Goal: Task Accomplishment & Management: Manage account settings

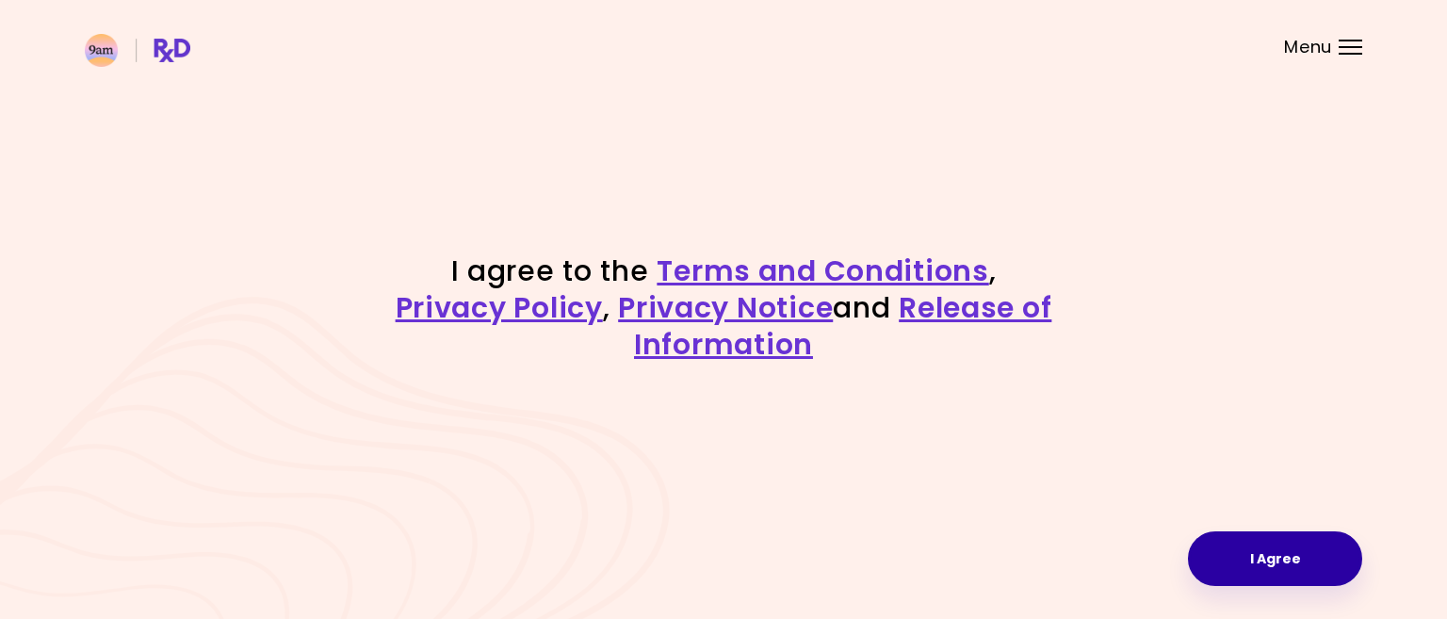
click at [1250, 556] on button "I Agree" at bounding box center [1275, 558] width 174 height 55
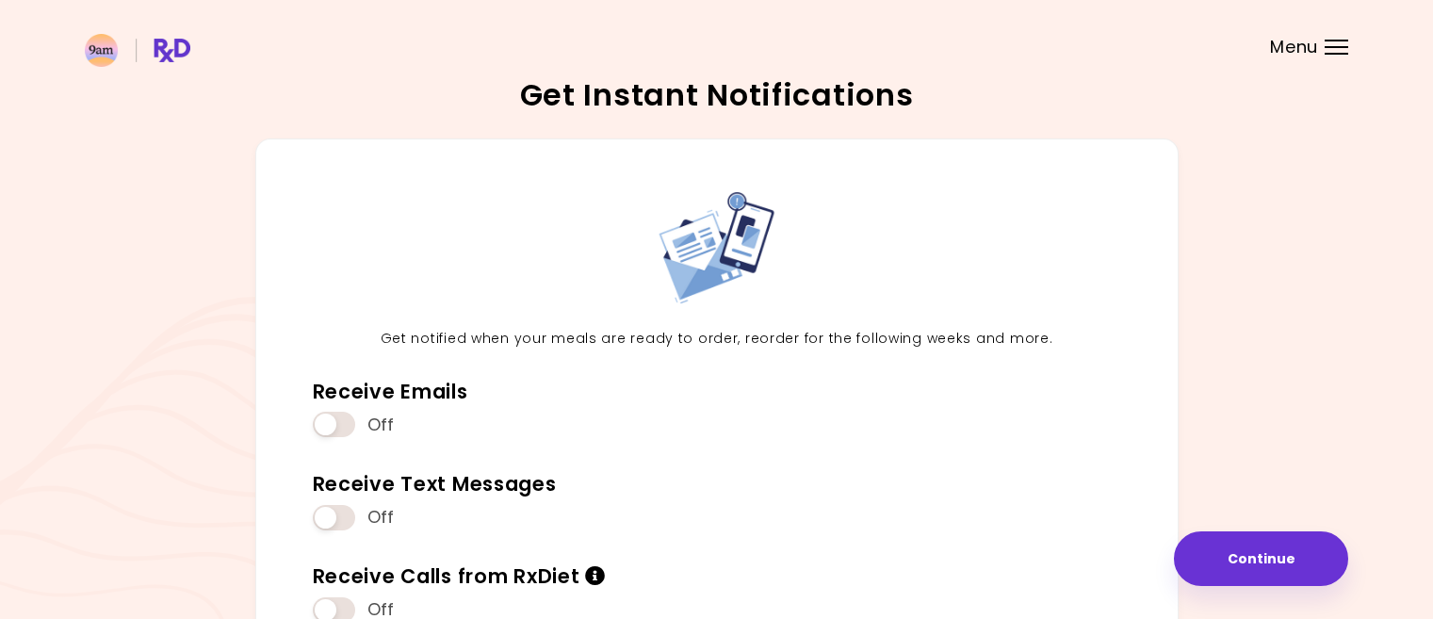
click at [1293, 46] on span "Menu" at bounding box center [1294, 47] width 48 height 17
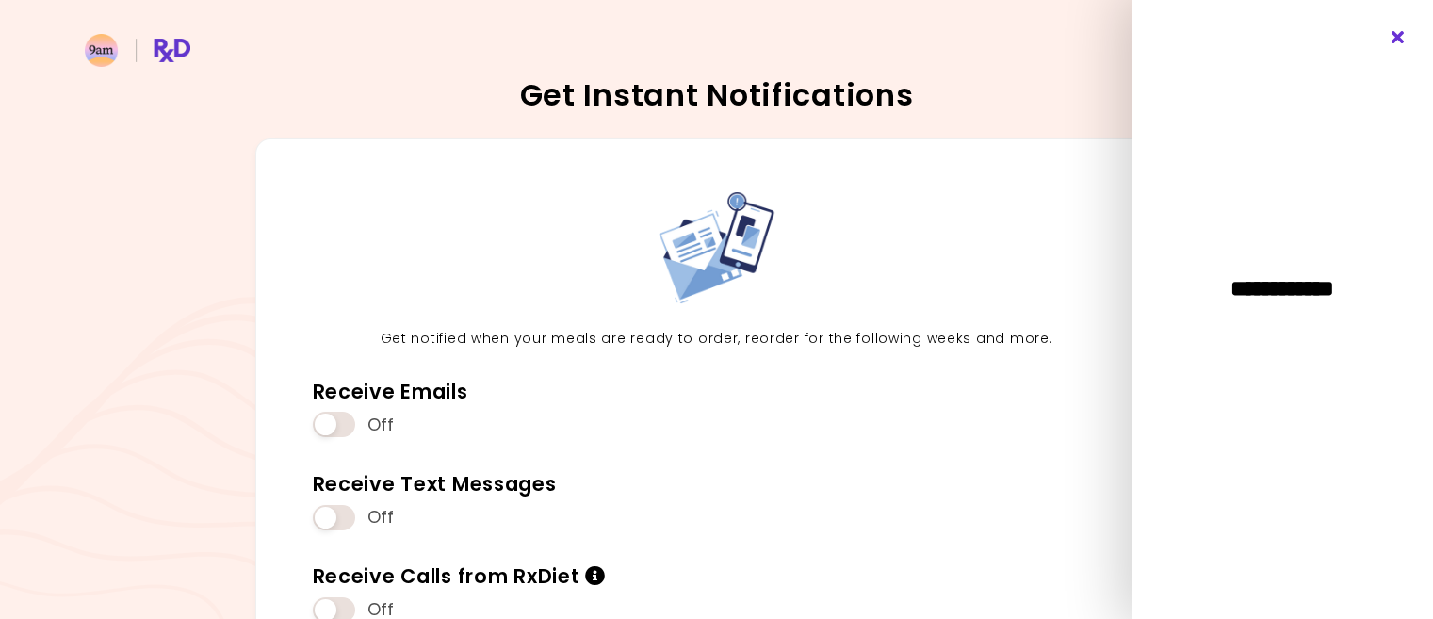
click at [1401, 38] on icon "Close" at bounding box center [1399, 37] width 18 height 13
